Goal: Task Accomplishment & Management: Manage account settings

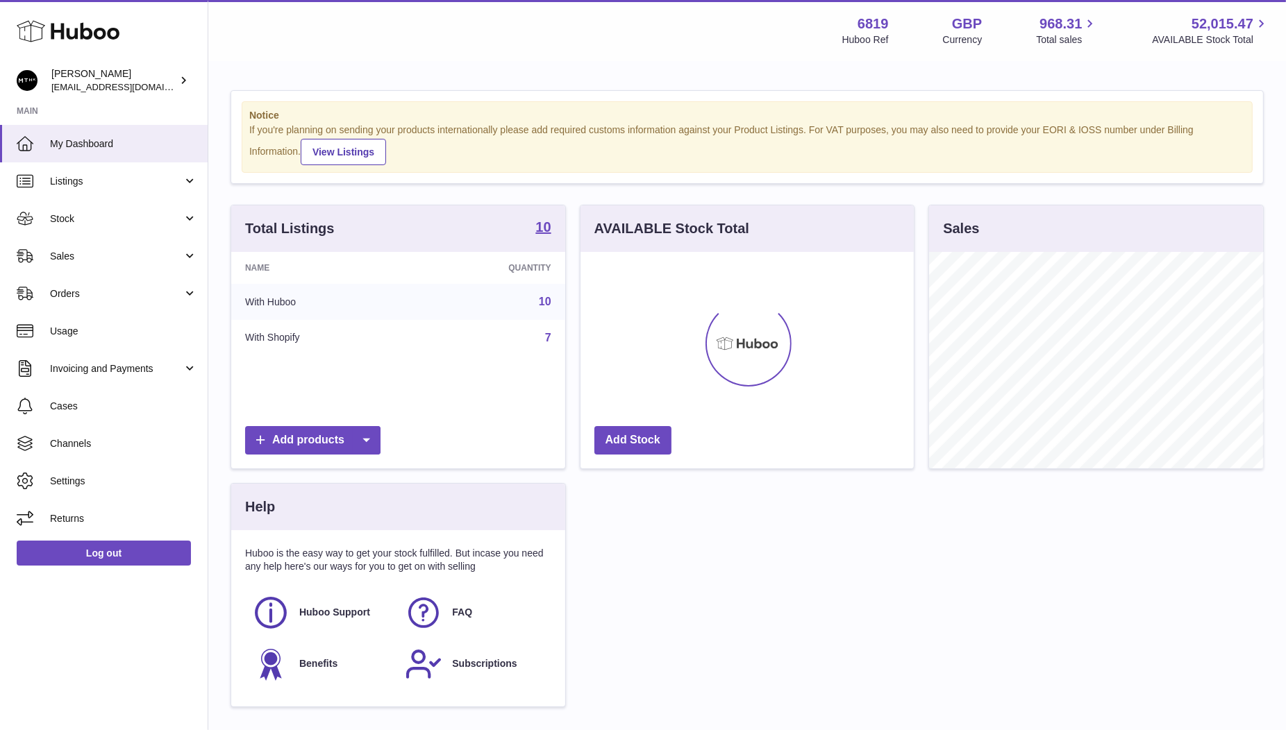
scroll to position [216, 334]
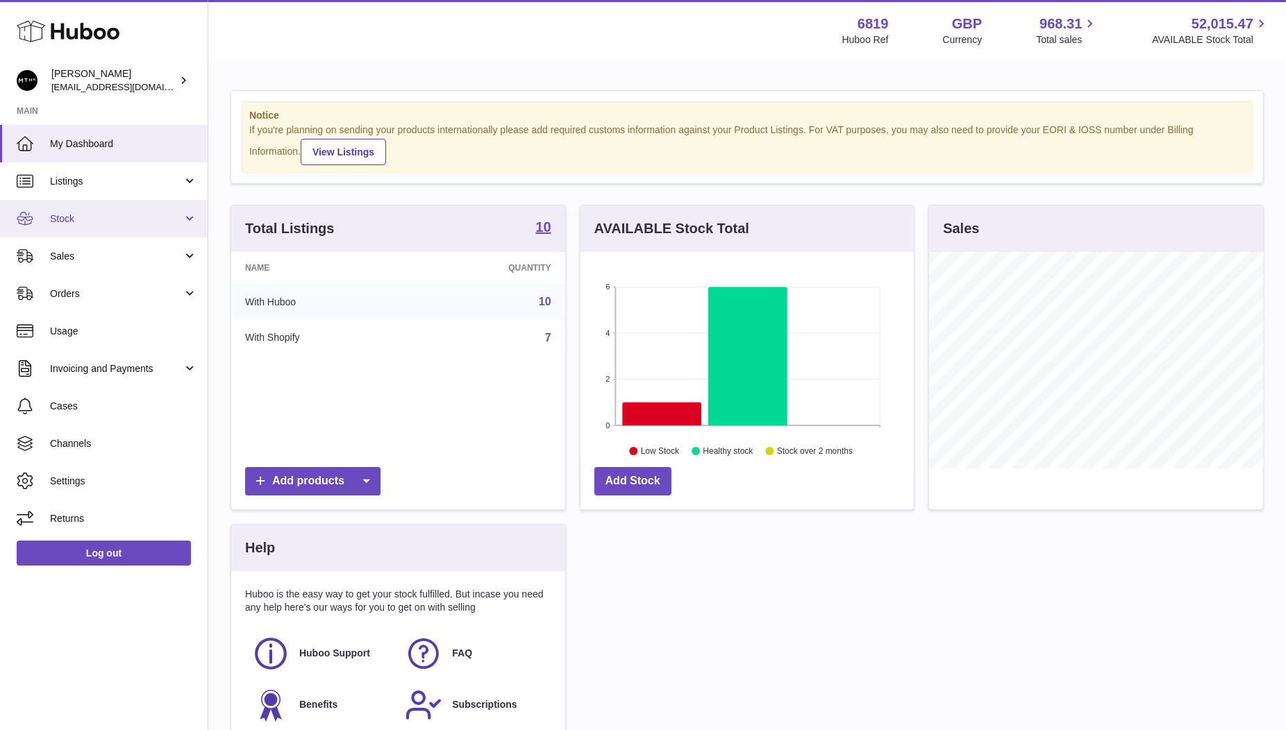
click at [65, 212] on span "Stock" at bounding box center [116, 218] width 133 height 13
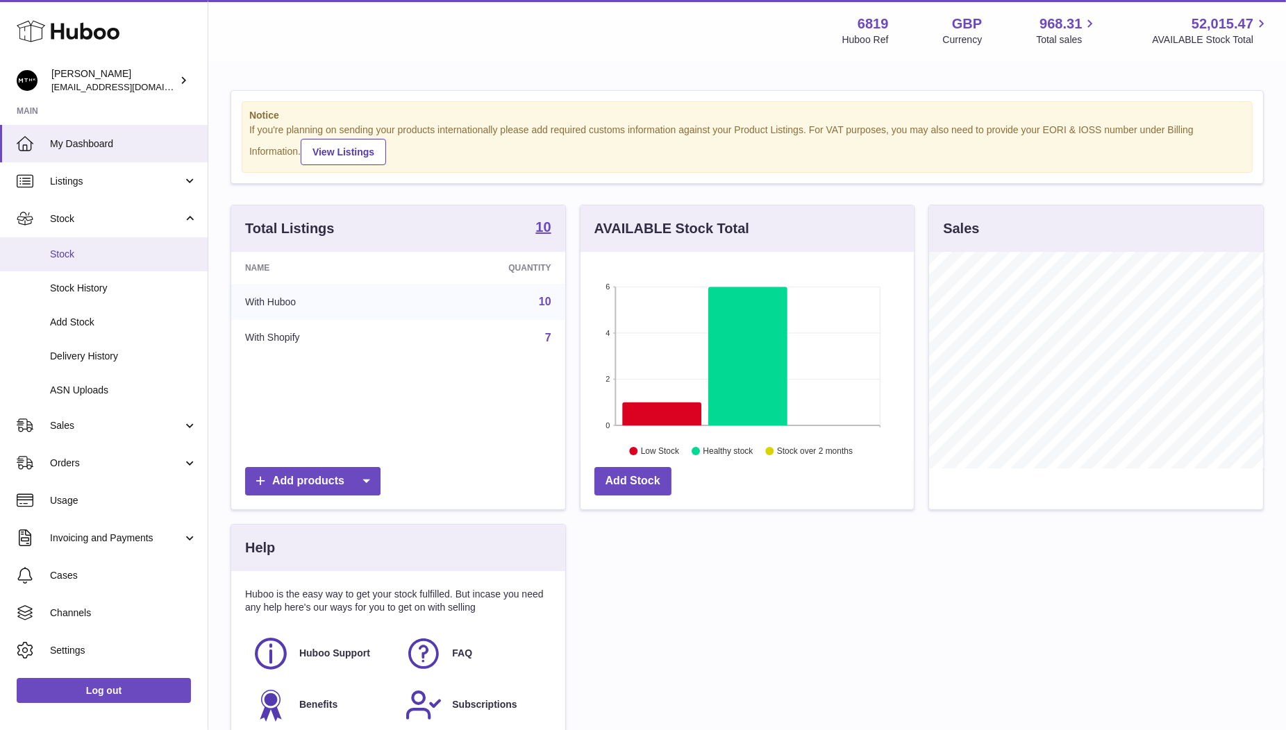
click at [66, 249] on span "Stock" at bounding box center [123, 254] width 147 height 13
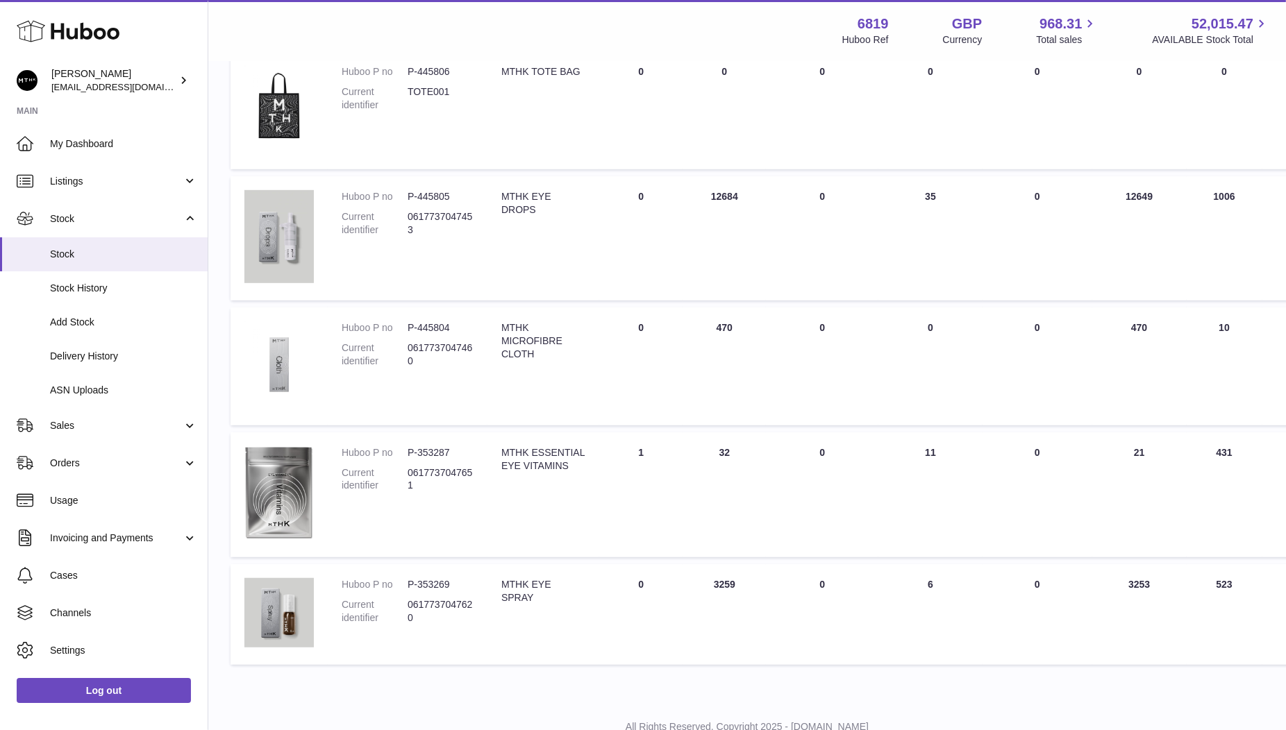
scroll to position [816, 0]
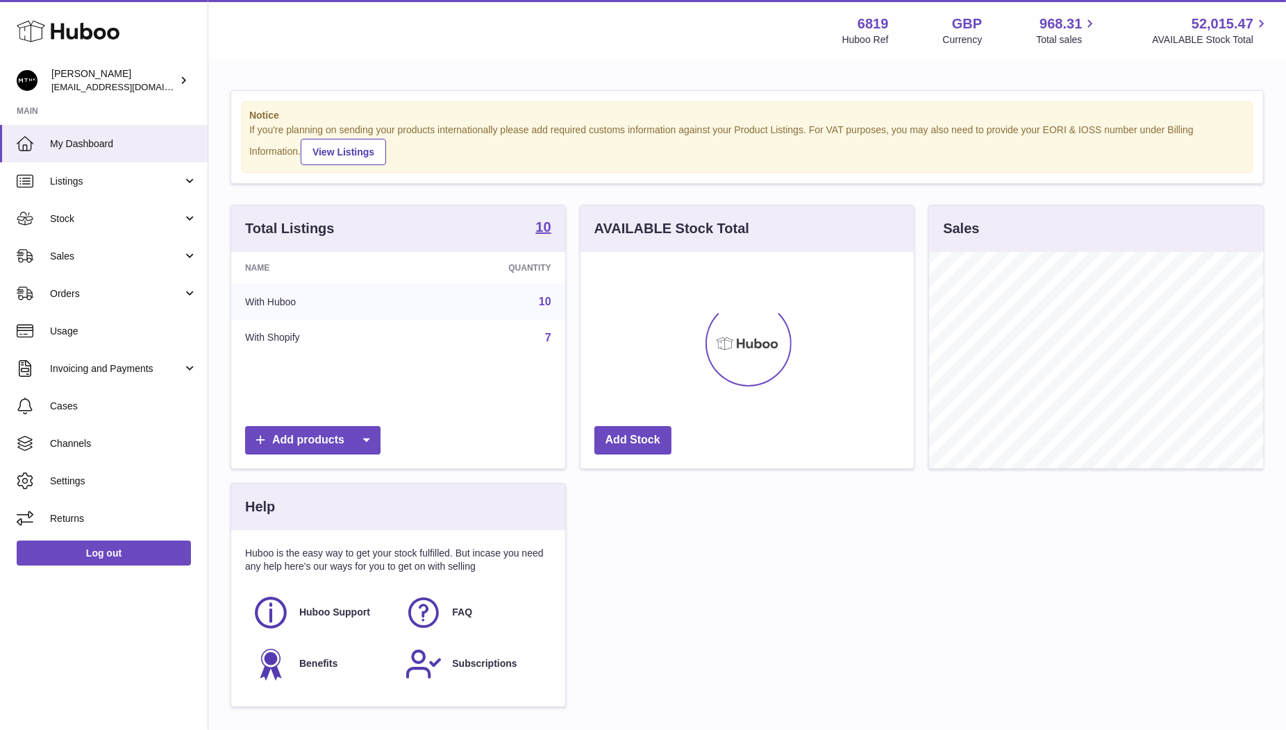
scroll to position [216, 334]
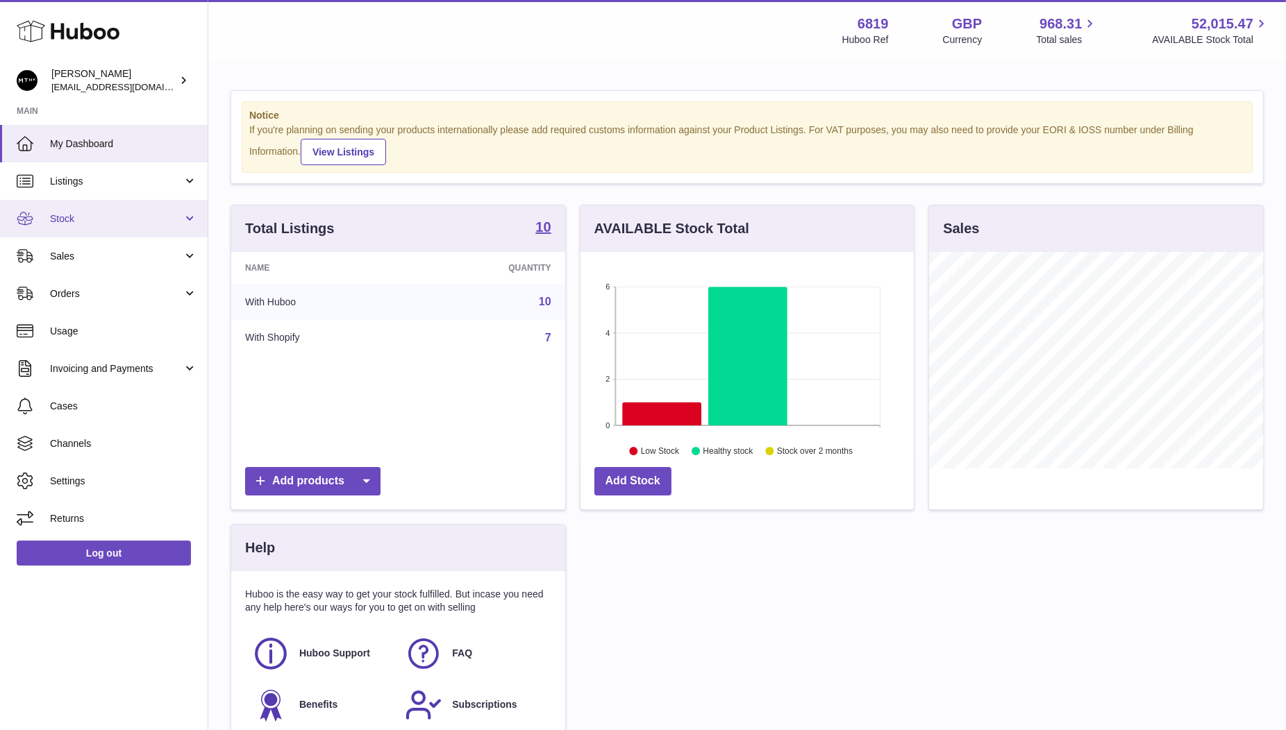
click at [72, 225] on link "Stock" at bounding box center [104, 218] width 208 height 37
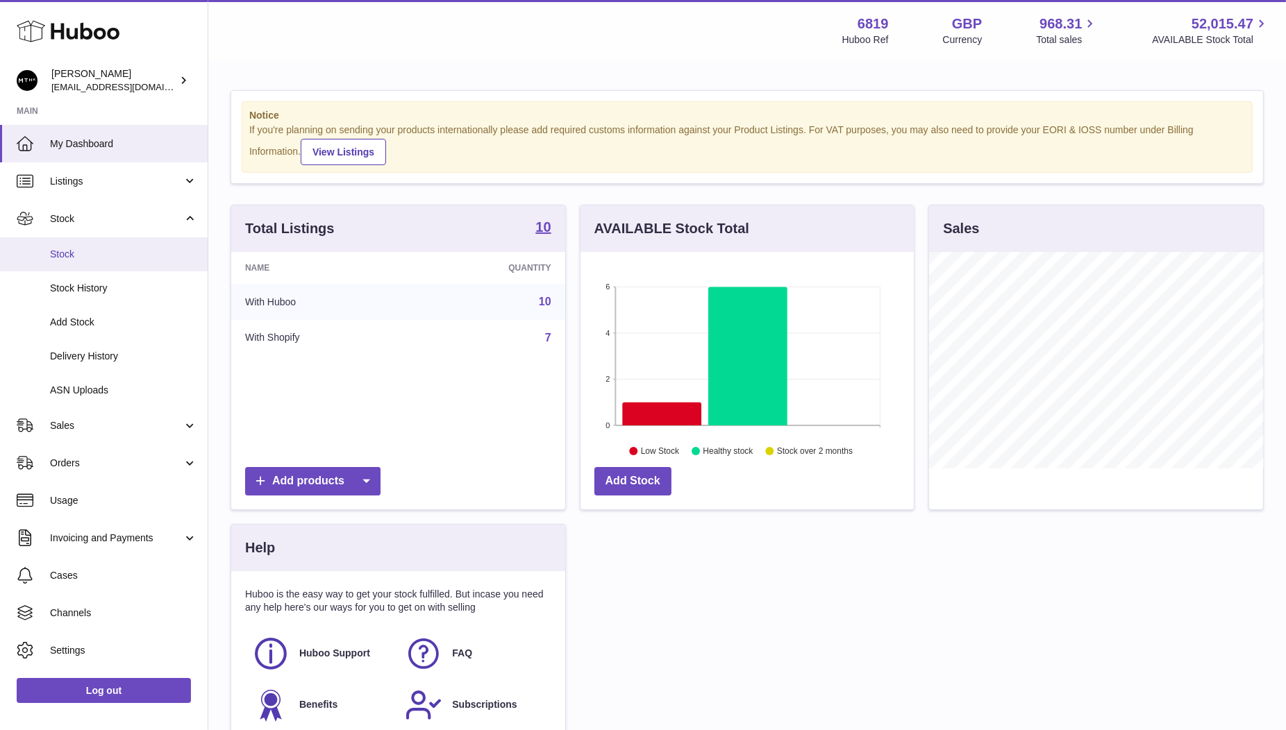
click at [72, 252] on span "Stock" at bounding box center [123, 254] width 147 height 13
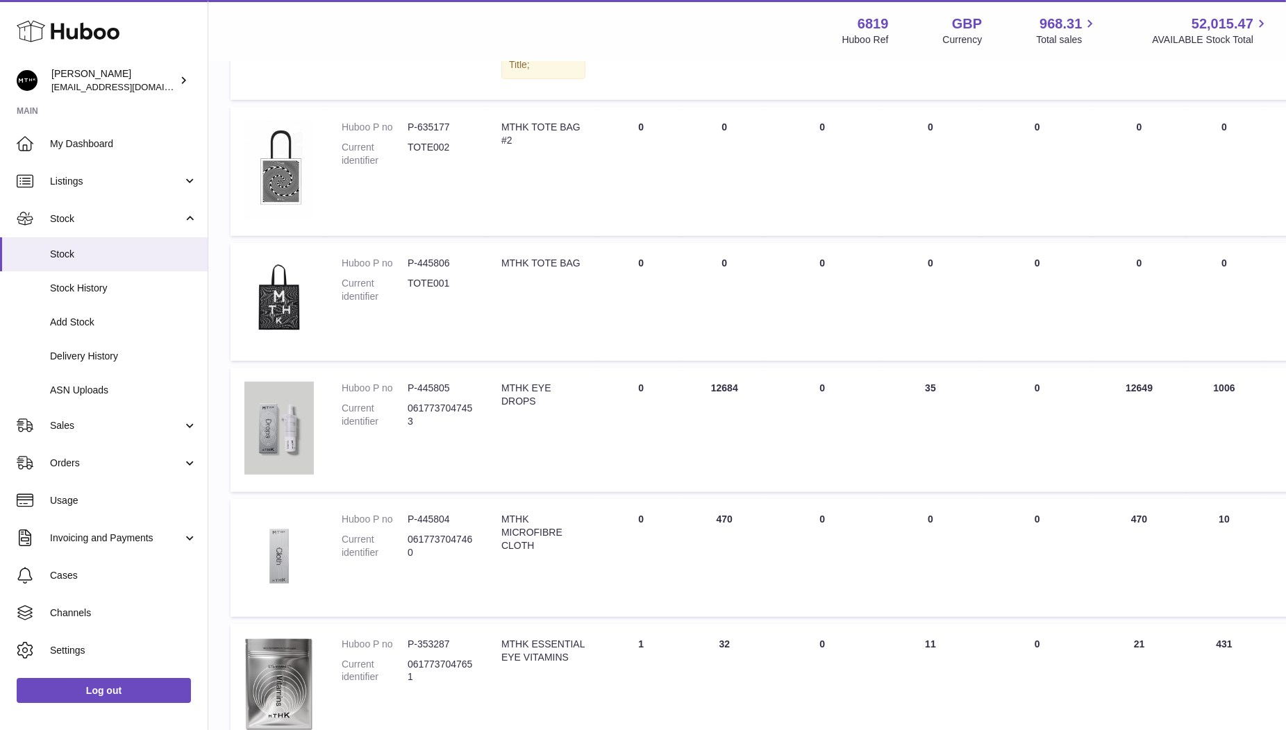
scroll to position [619, 0]
